Goal: Find specific page/section: Find specific page/section

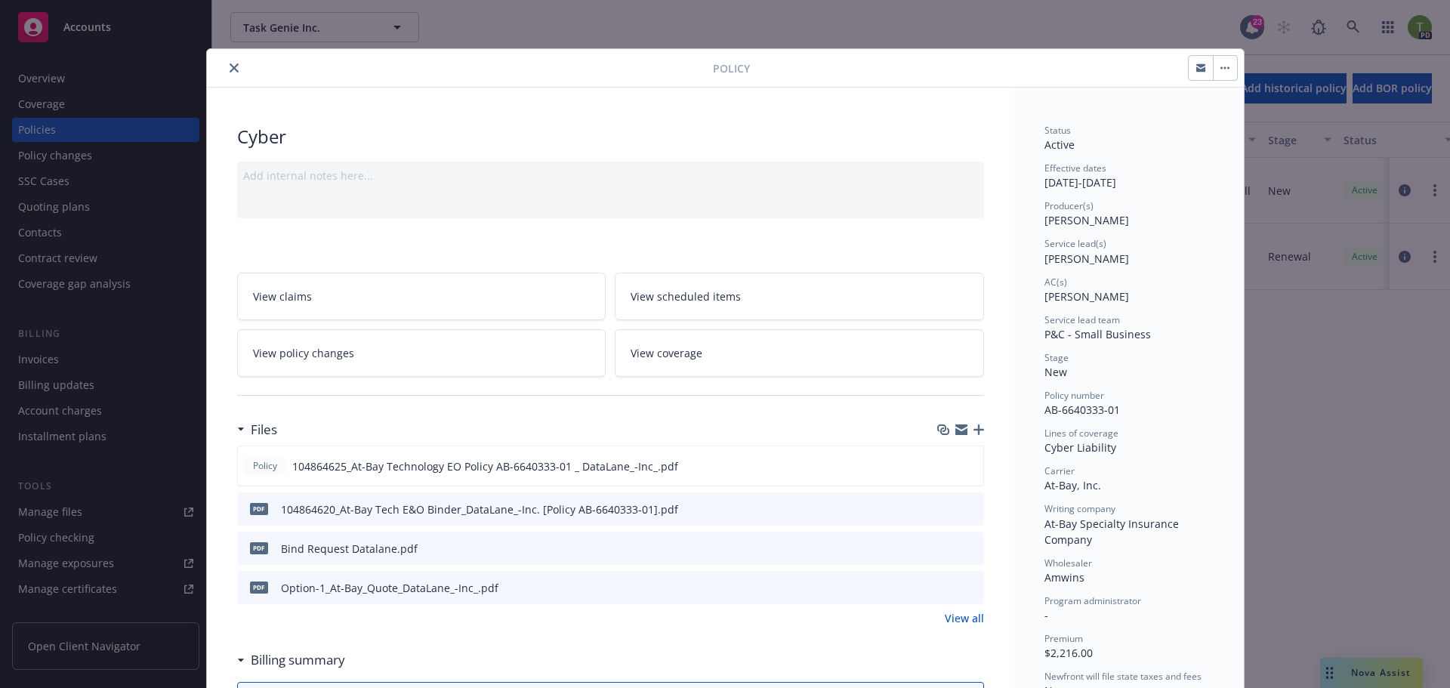
scroll to position [45, 0]
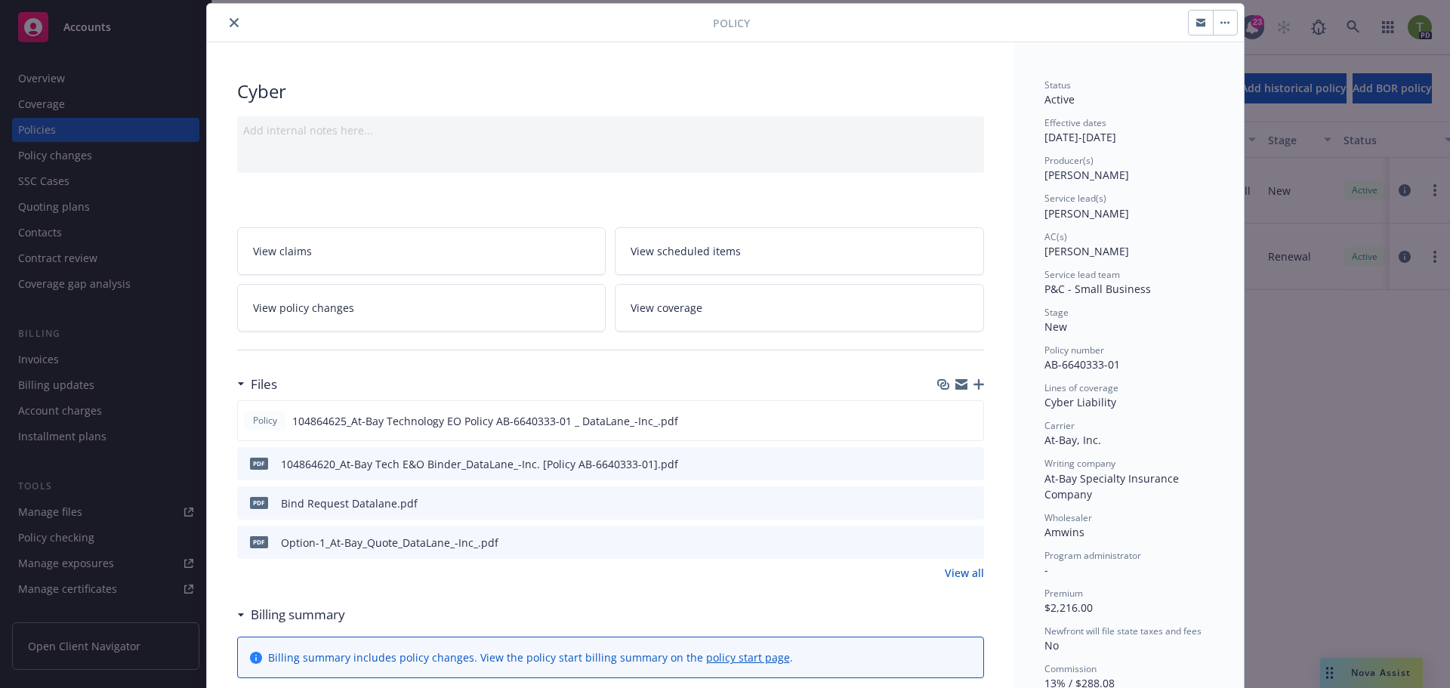
click at [230, 22] on icon "close" at bounding box center [234, 22] width 9 height 9
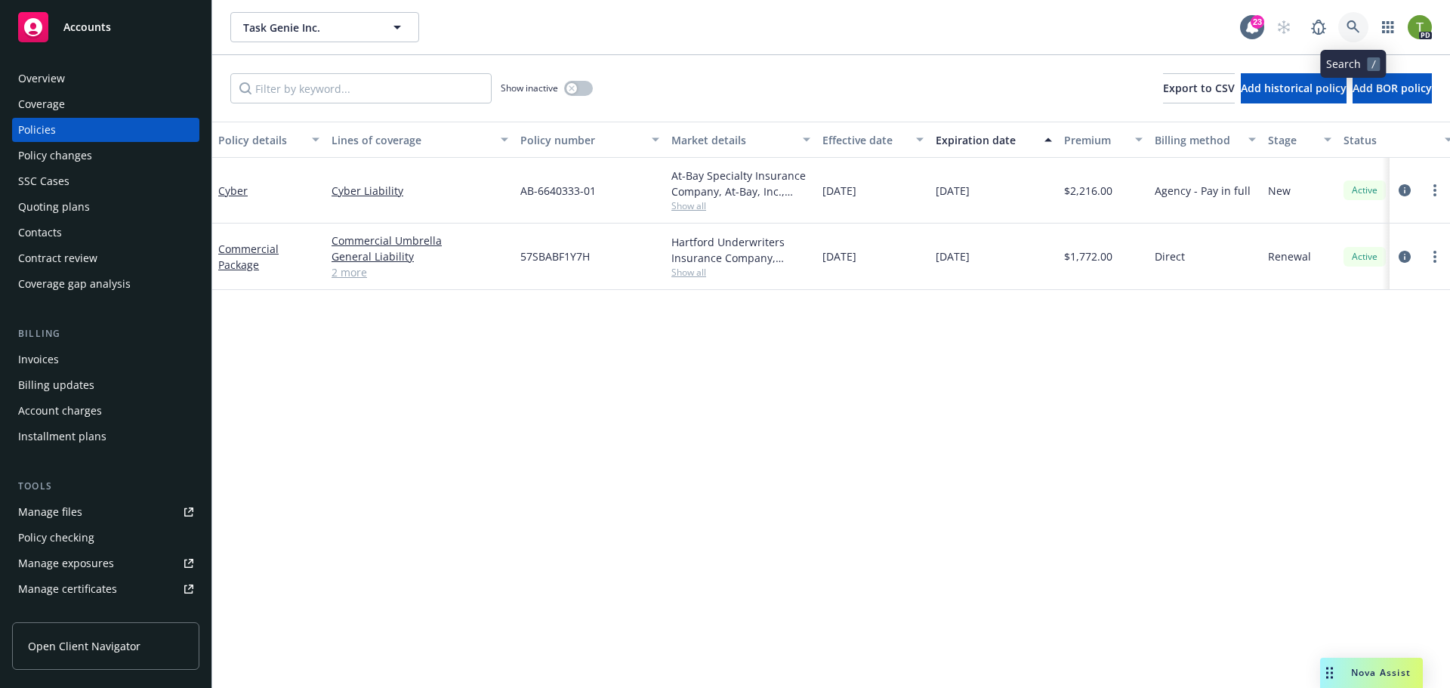
click at [1349, 23] on icon at bounding box center [1353, 27] width 14 height 14
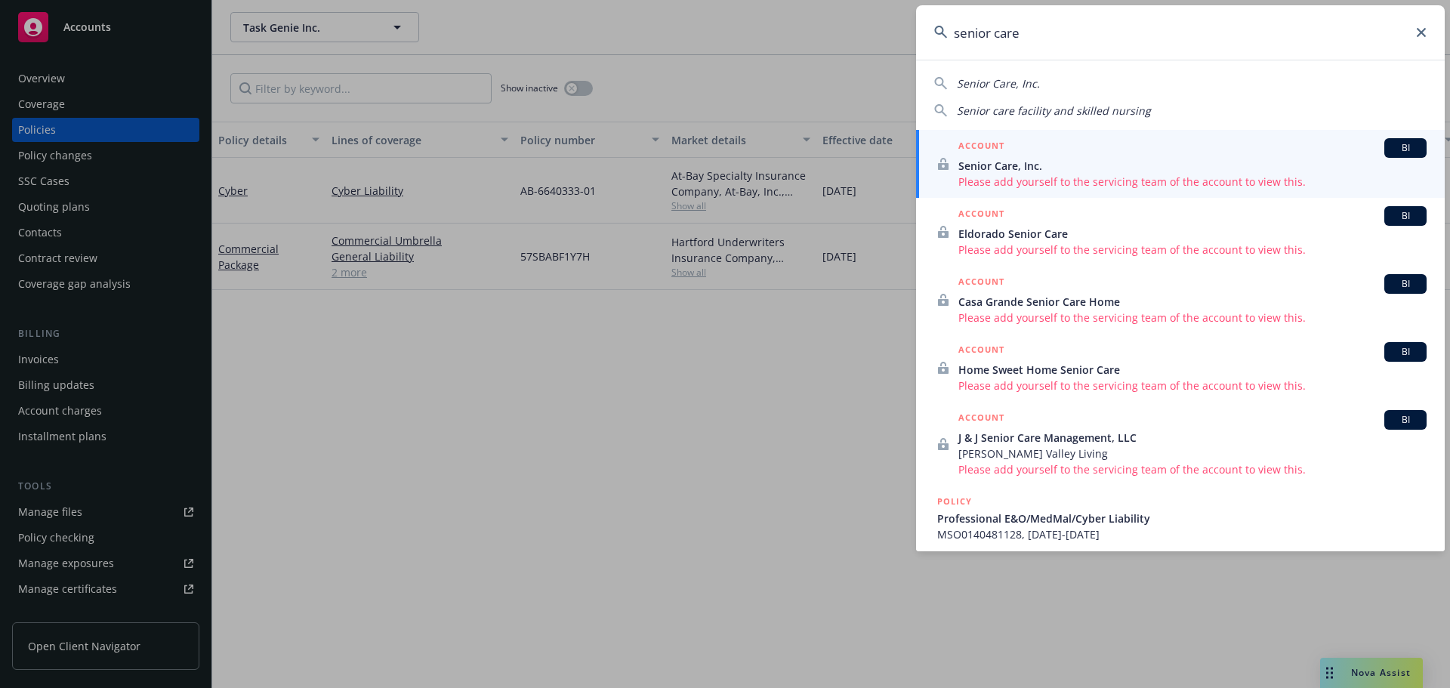
type input "senior care"
click at [992, 161] on span "Senior Care, Inc." at bounding box center [1192, 166] width 468 height 16
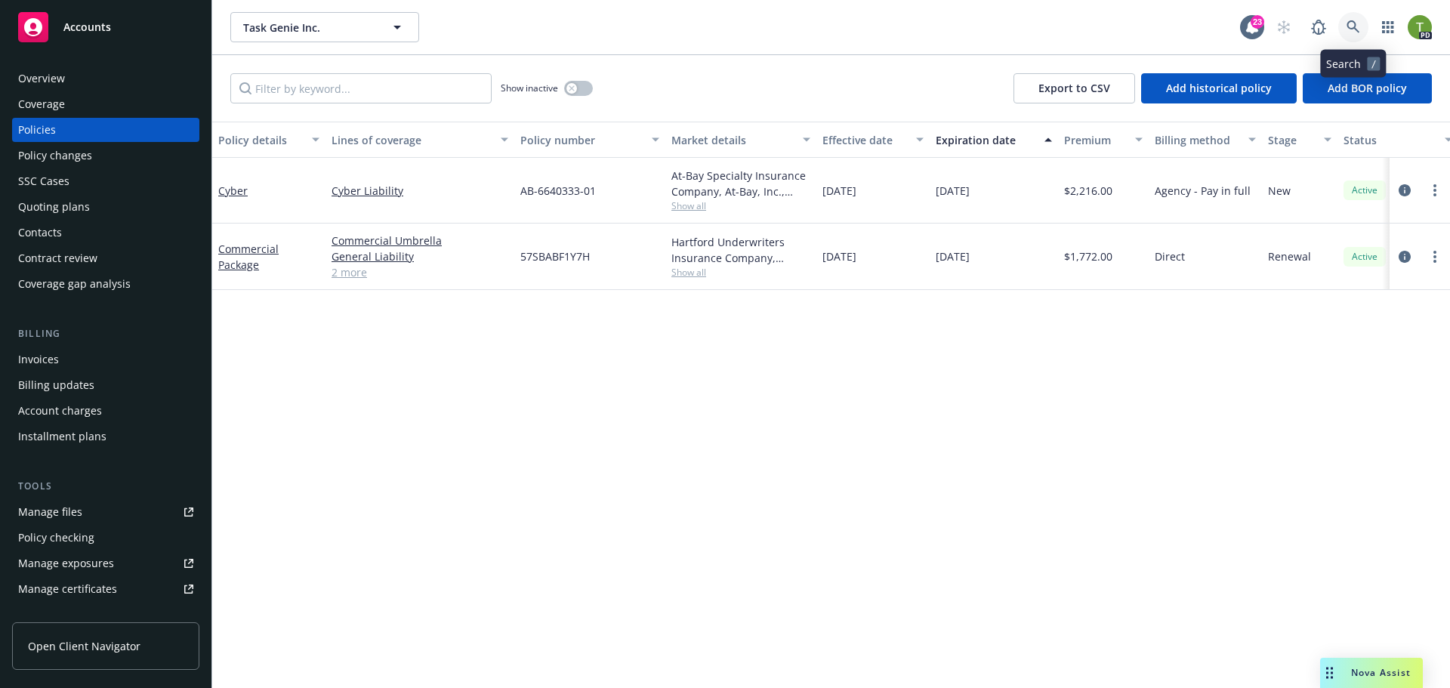
click at [1343, 26] on link at bounding box center [1353, 27] width 30 height 30
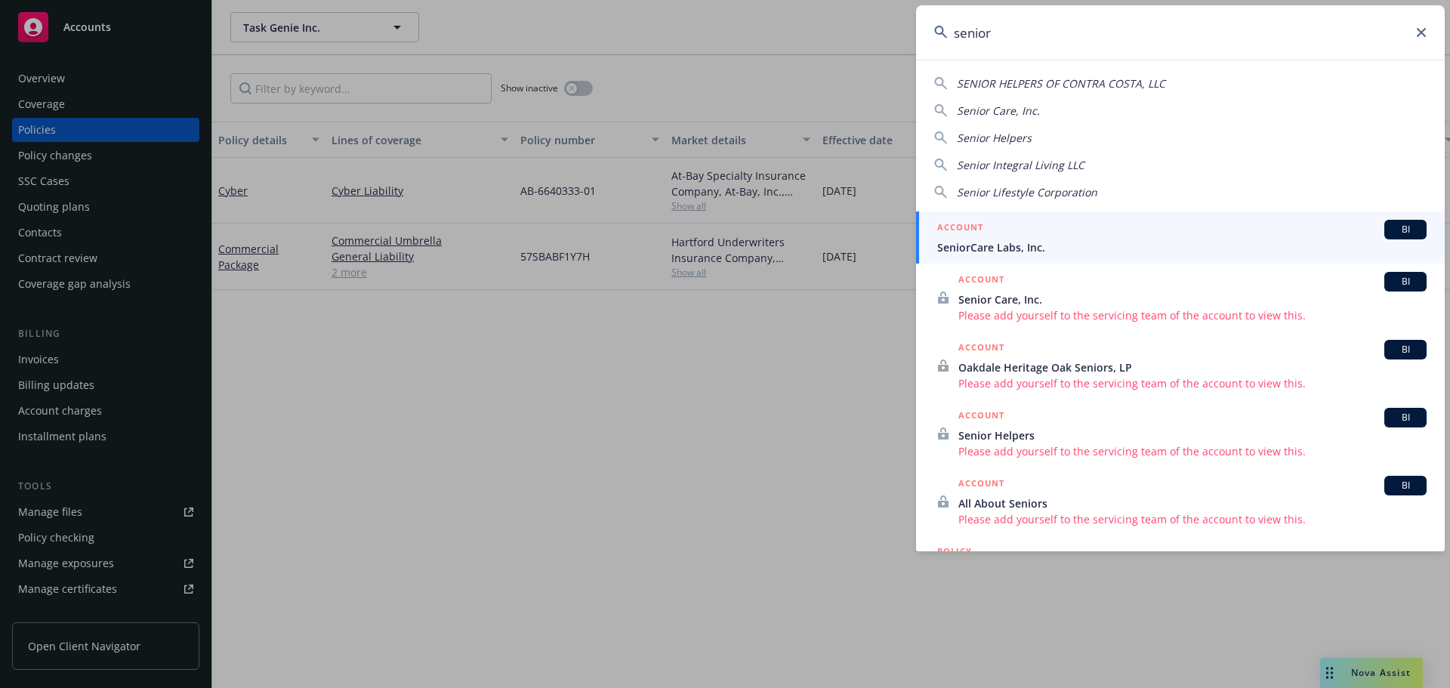
type input "senior"
click at [1021, 242] on span "SeniorCare Labs, Inc." at bounding box center [1181, 247] width 489 height 16
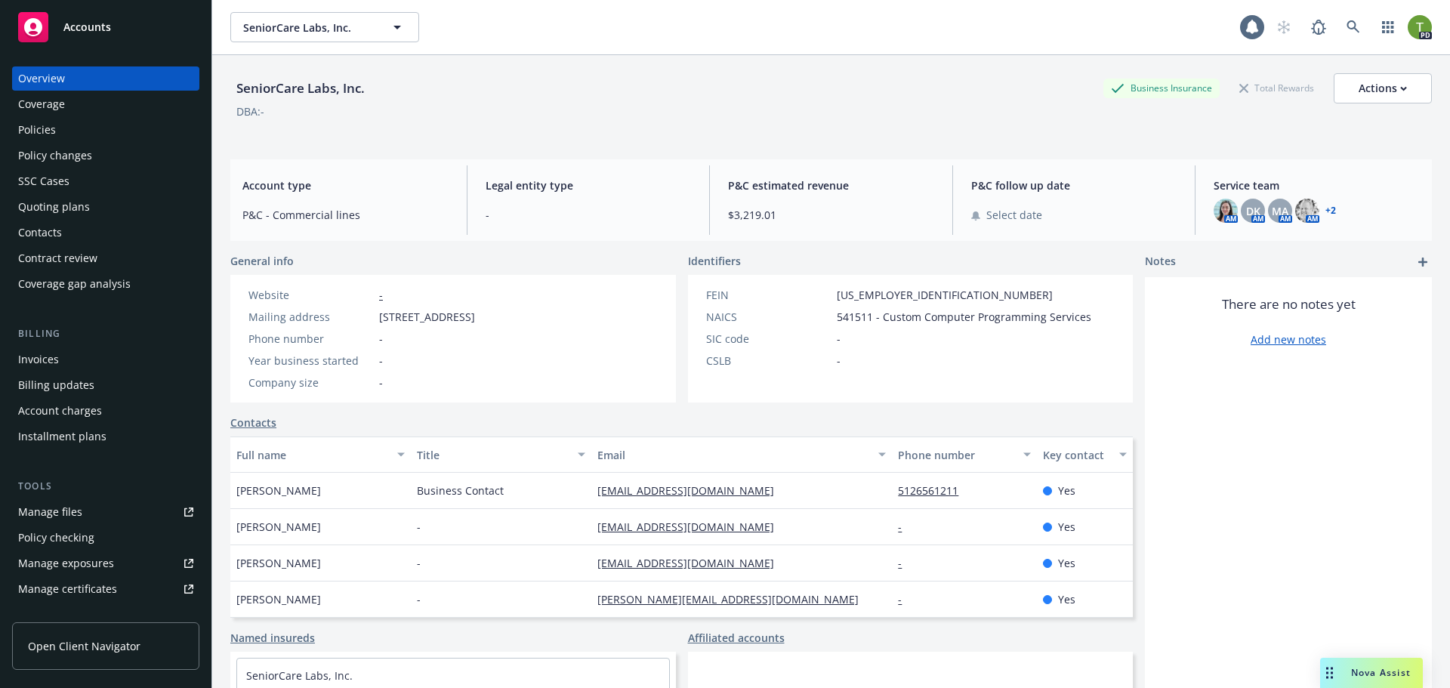
click at [55, 127] on div "Policies" at bounding box center [105, 130] width 175 height 24
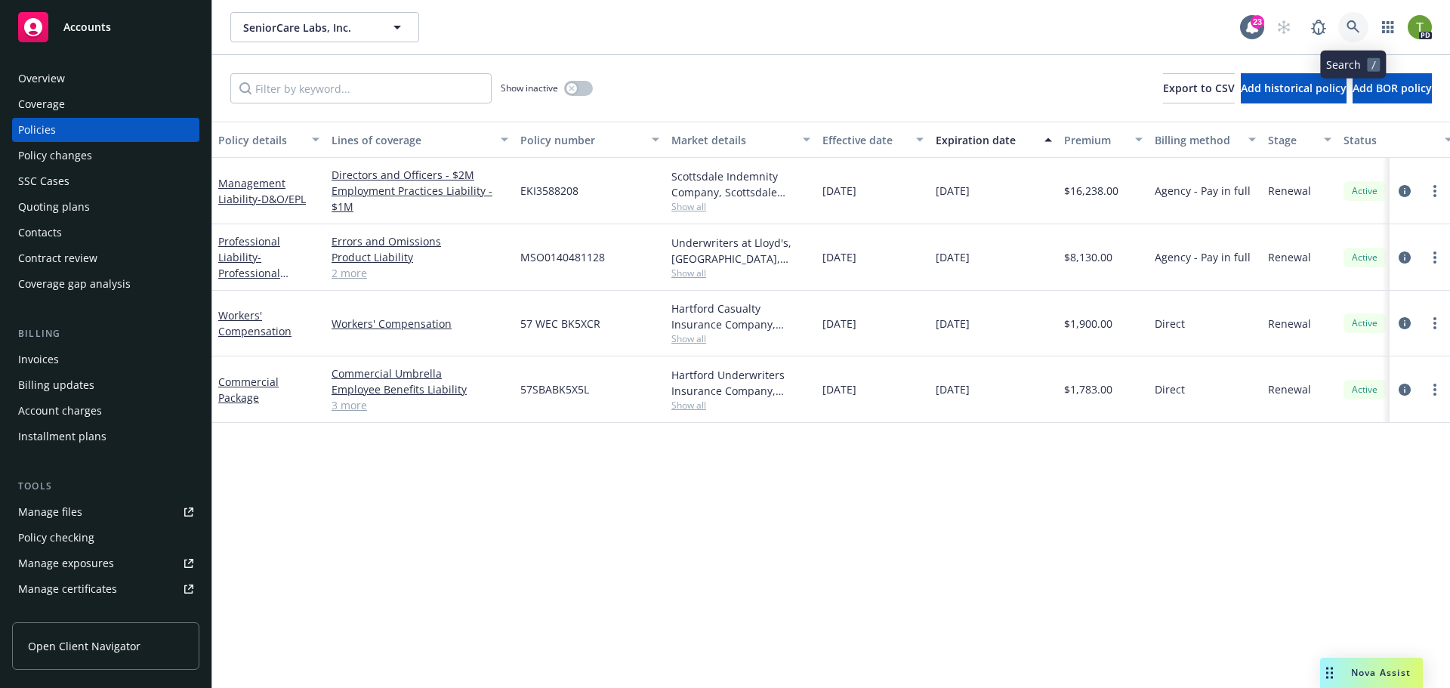
click at [1356, 30] on icon at bounding box center [1352, 26] width 13 height 13
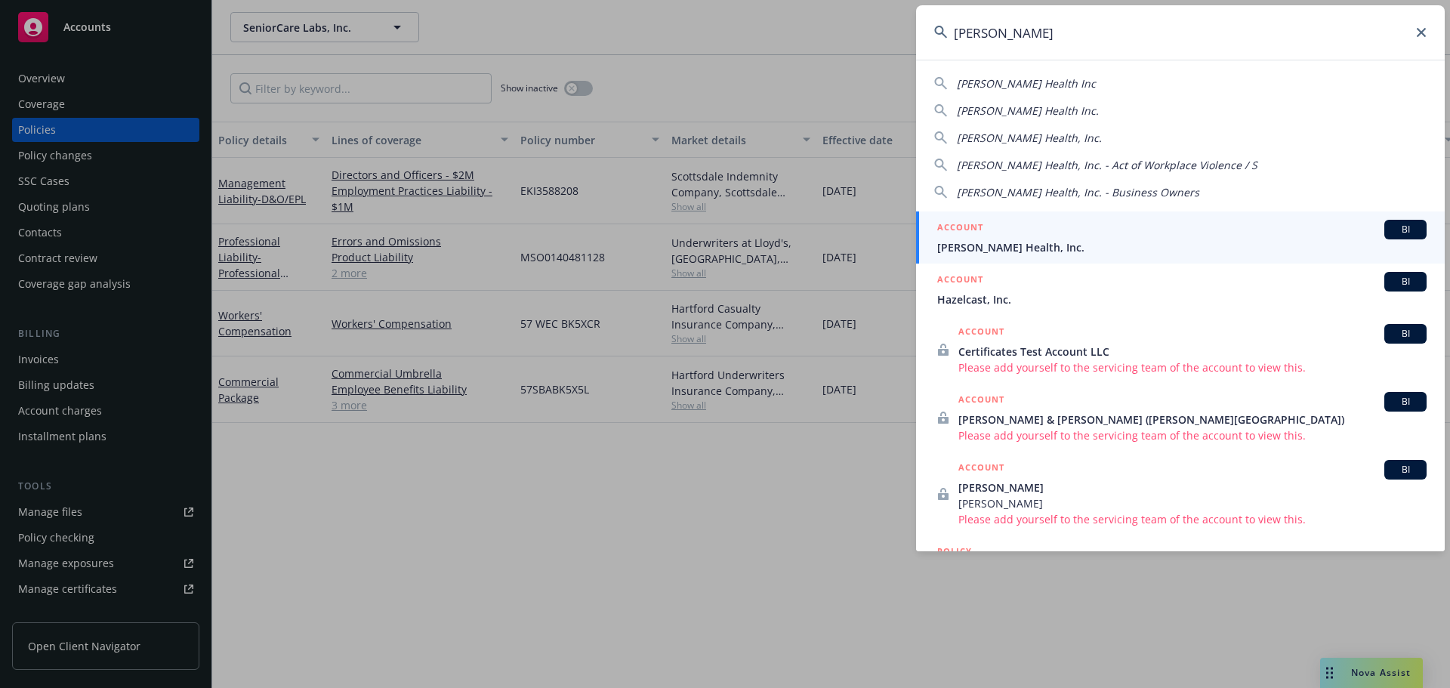
type input "[PERSON_NAME]"
click at [1001, 235] on div "ACCOUNT BI" at bounding box center [1181, 230] width 489 height 20
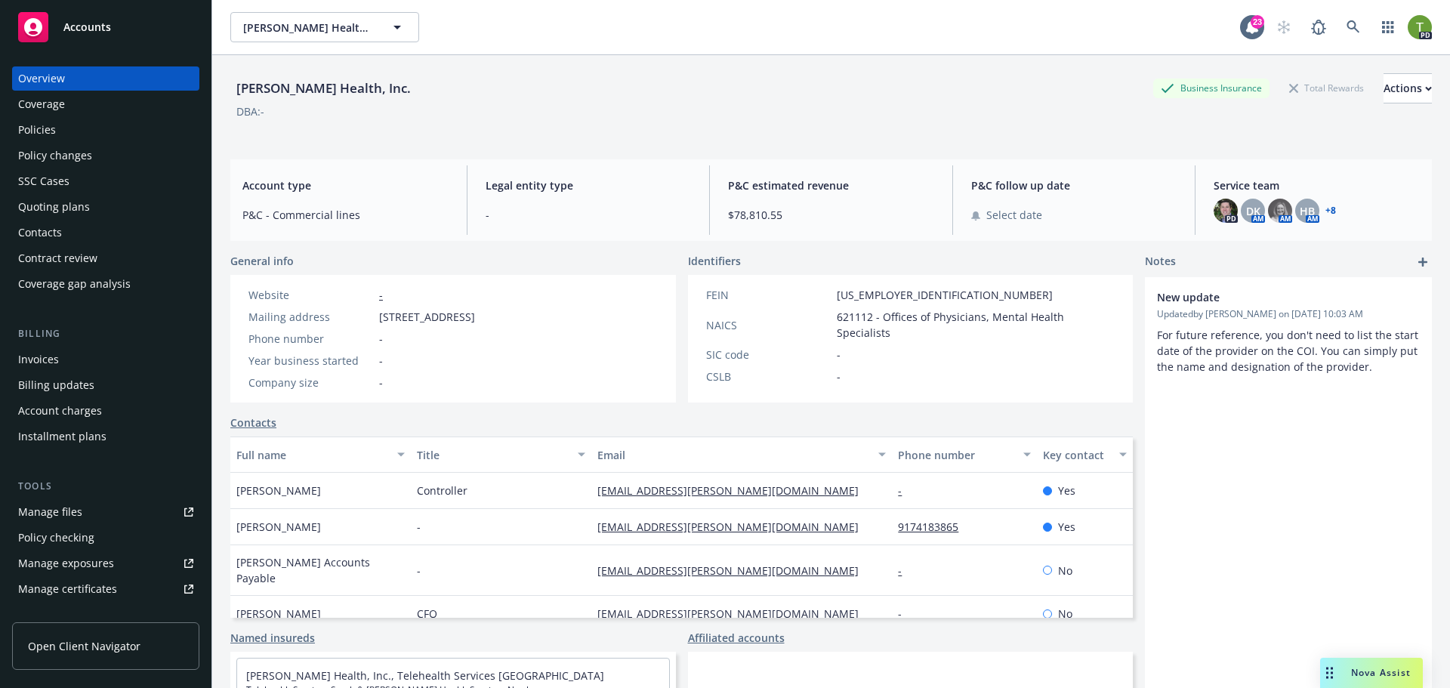
click at [1325, 210] on link "+ 8" at bounding box center [1330, 210] width 11 height 9
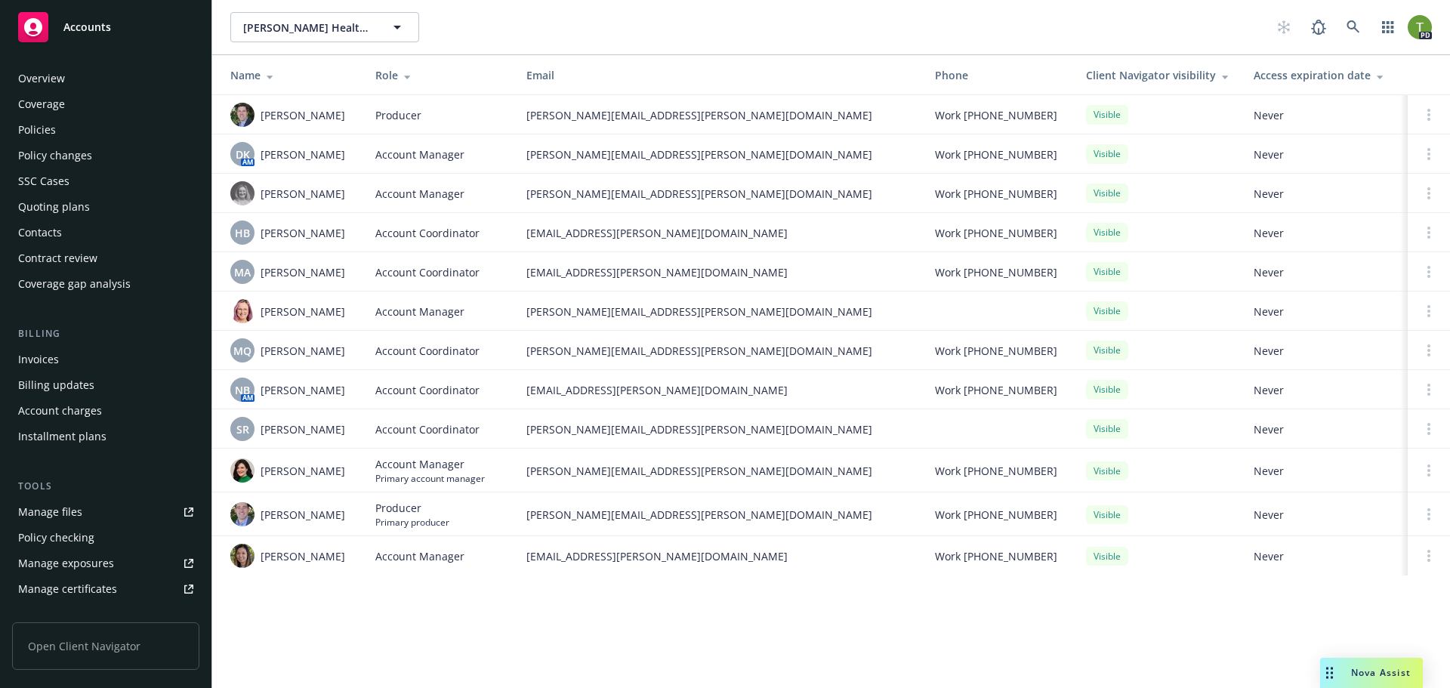
scroll to position [296, 0]
